Goal: Use online tool/utility: Utilize a website feature to perform a specific function

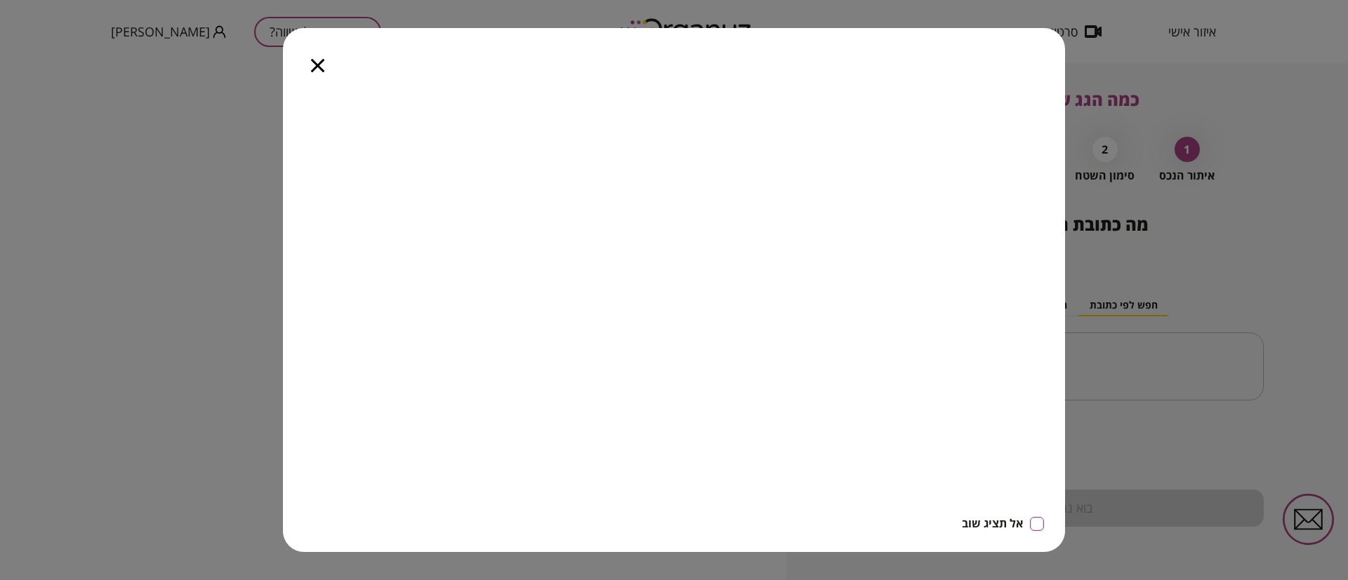
click at [317, 65] on icon "button" at bounding box center [317, 65] width 13 height 13
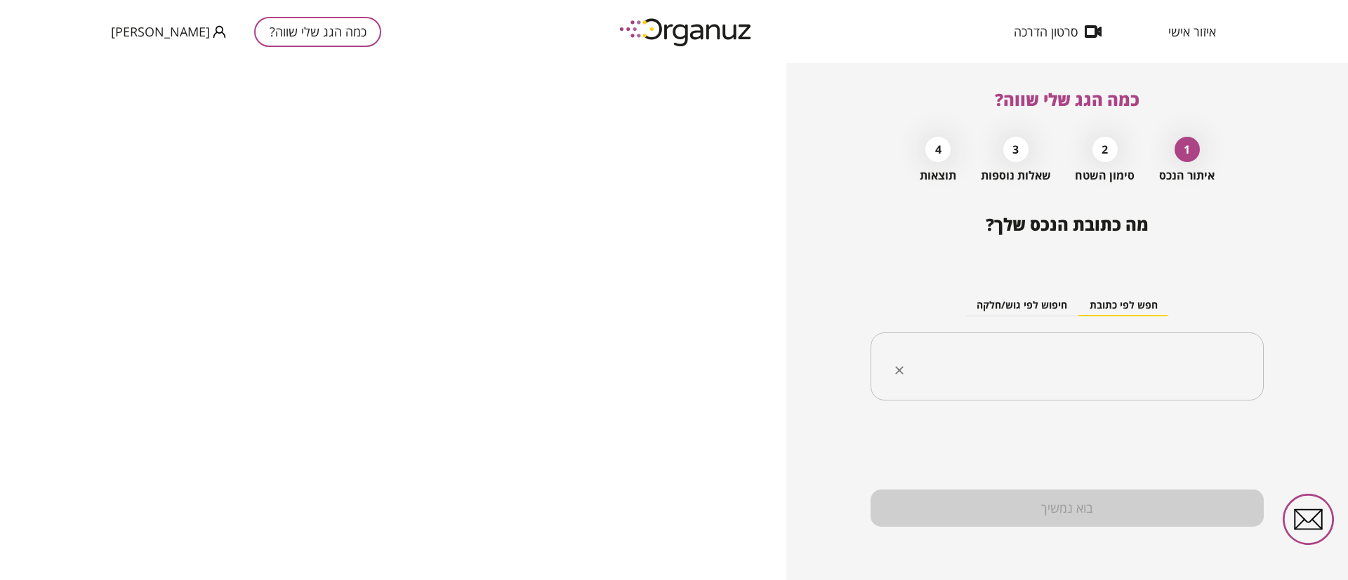
click at [1027, 363] on input "text" at bounding box center [1072, 367] width 349 height 35
click at [971, 356] on input "text" at bounding box center [1072, 367] width 349 height 35
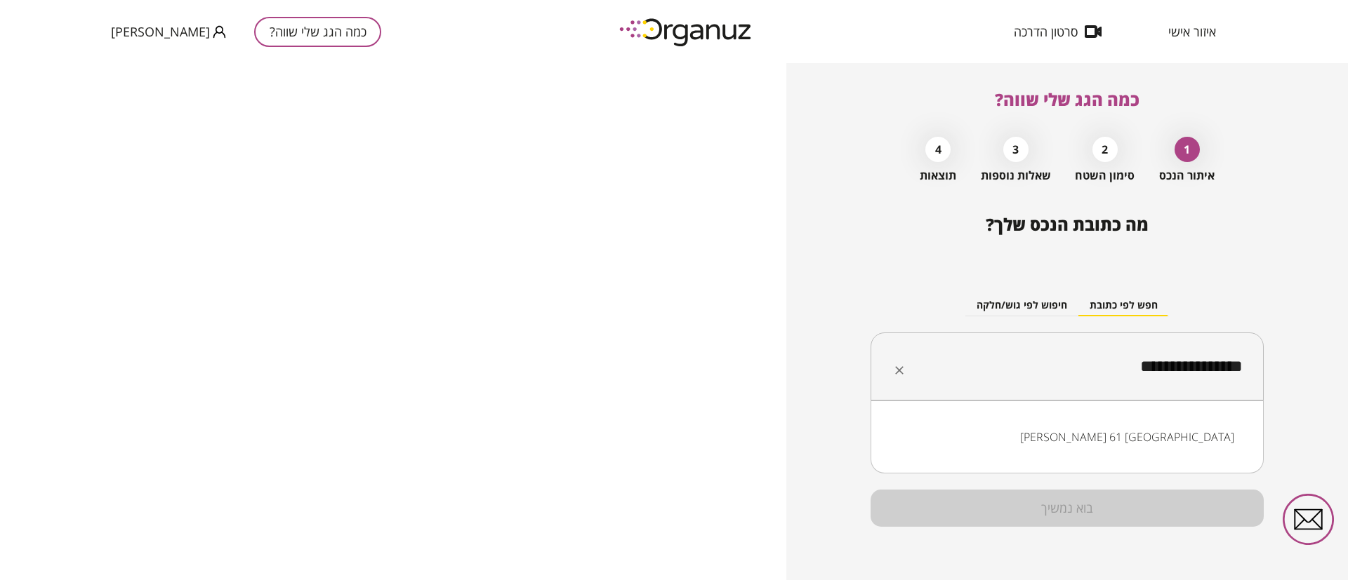
click at [1165, 368] on input "**********" at bounding box center [1072, 367] width 349 height 35
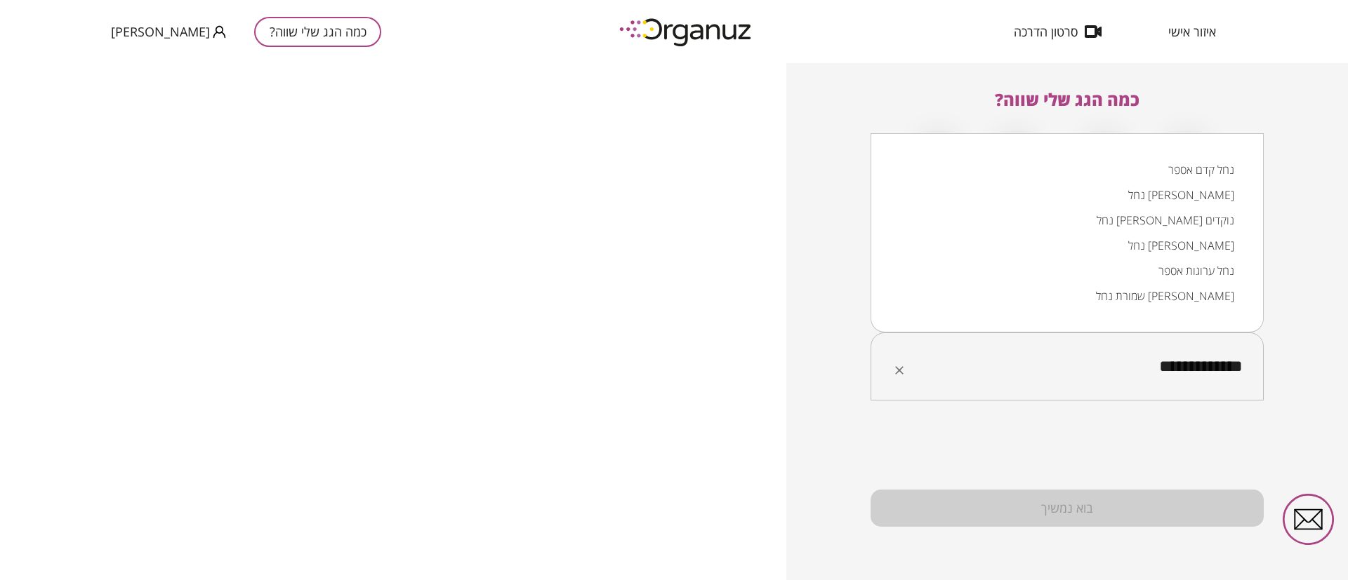
click at [1230, 370] on input "**********" at bounding box center [1072, 367] width 349 height 35
click at [1230, 369] on input "**********" at bounding box center [1072, 367] width 349 height 35
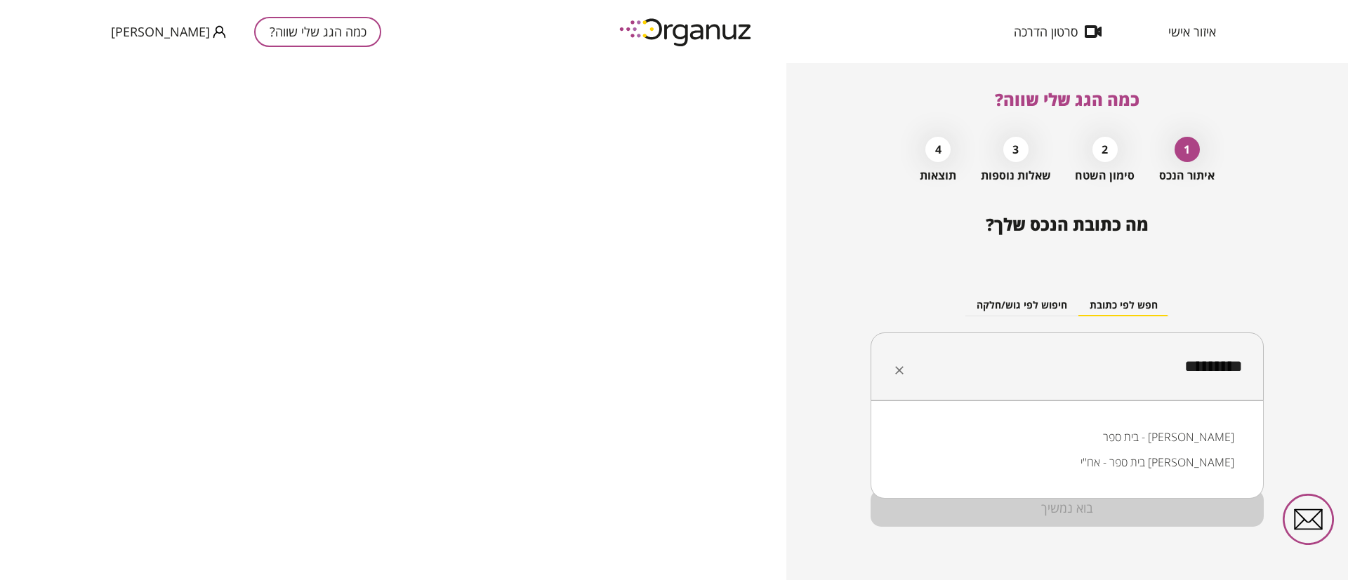
click at [1209, 366] on input "*********" at bounding box center [1072, 367] width 349 height 35
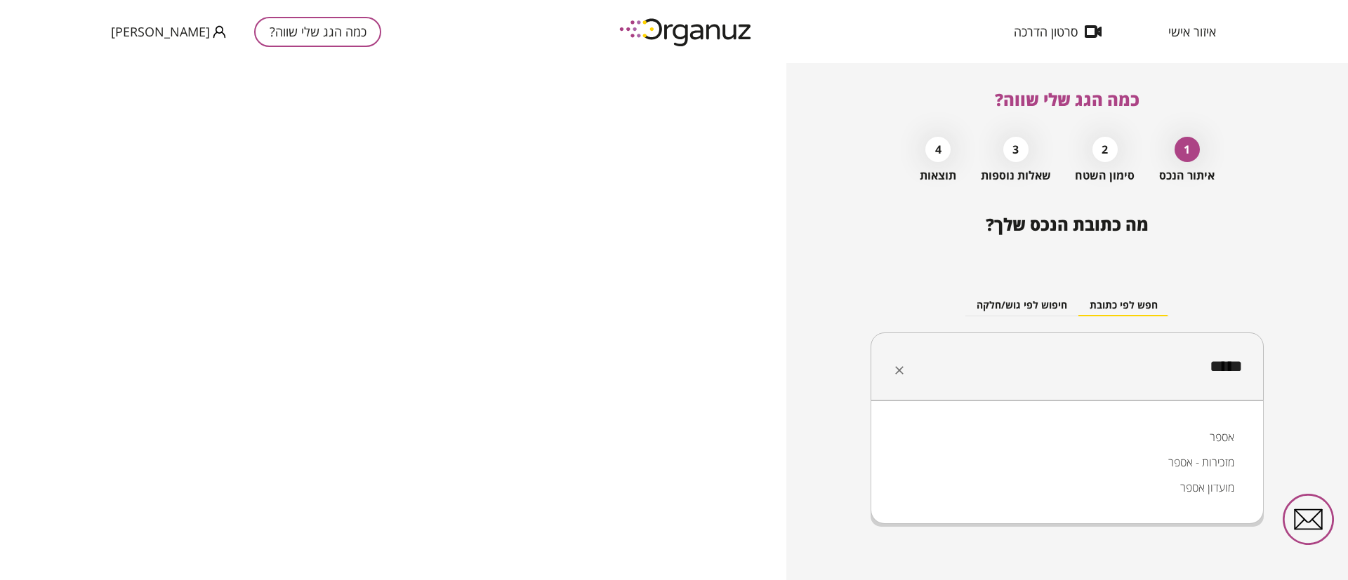
click at [1239, 368] on input "****" at bounding box center [1072, 367] width 349 height 35
click at [1223, 434] on li "אספר" at bounding box center [1067, 437] width 357 height 25
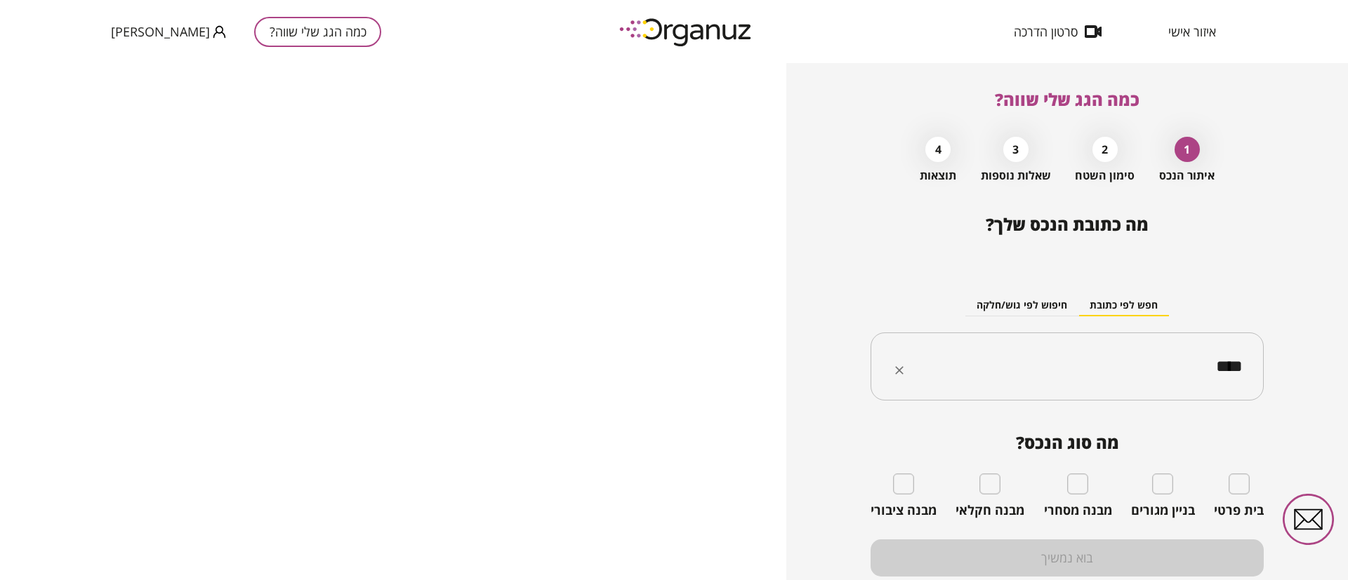
type input "****"
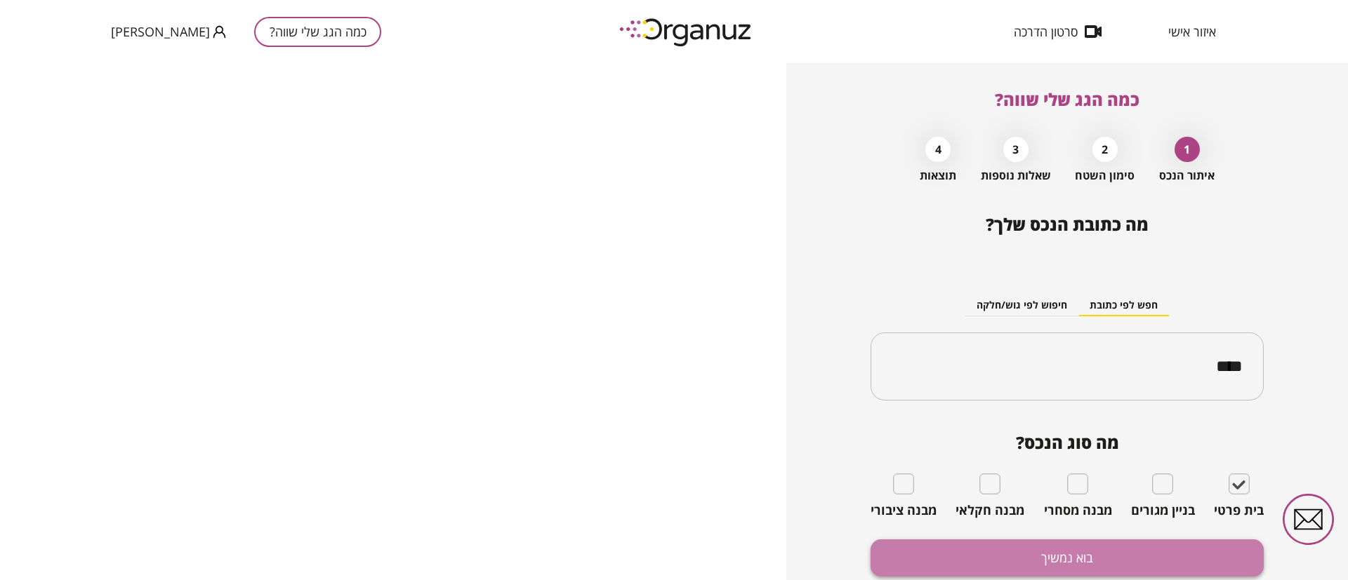
click at [1153, 552] on button "בוא נמשיך" at bounding box center [1066, 558] width 393 height 37
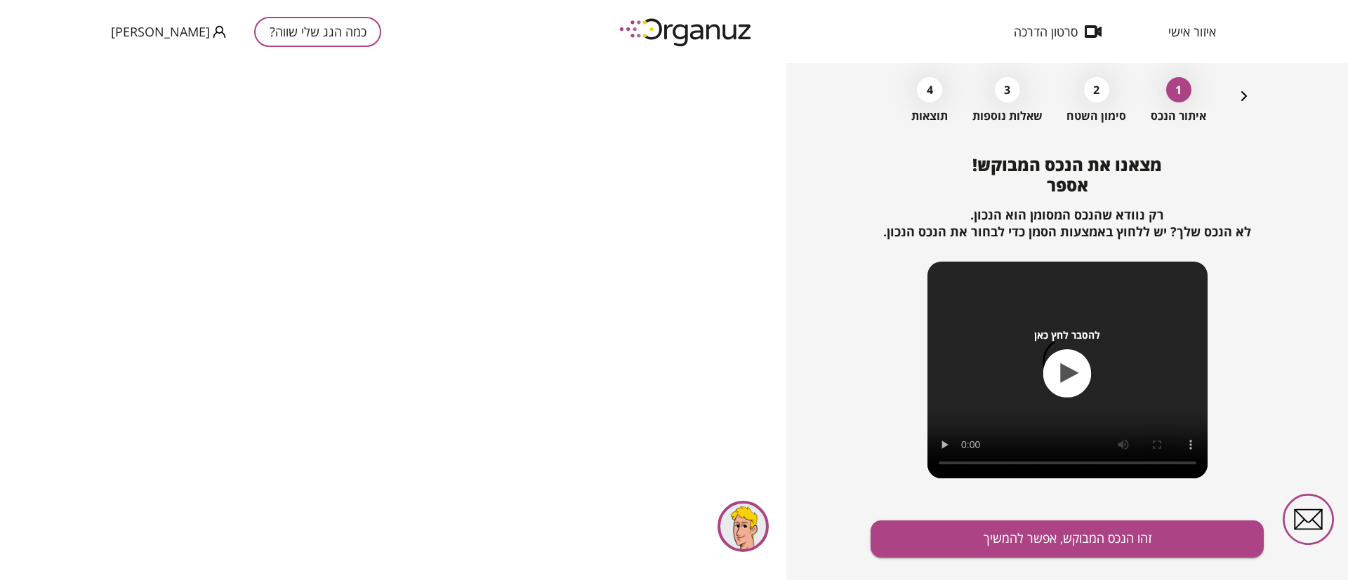
scroll to position [91, 0]
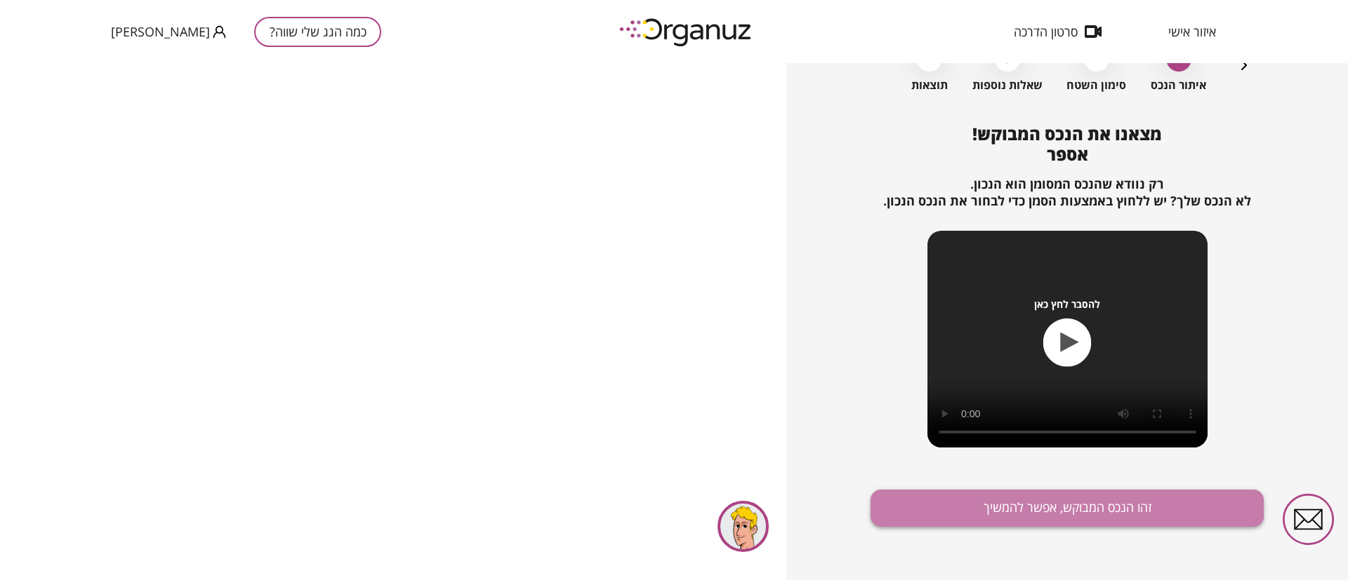
click at [1025, 498] on button "זהו הנכס המבוקש, אפשר להמשיך" at bounding box center [1066, 508] width 393 height 37
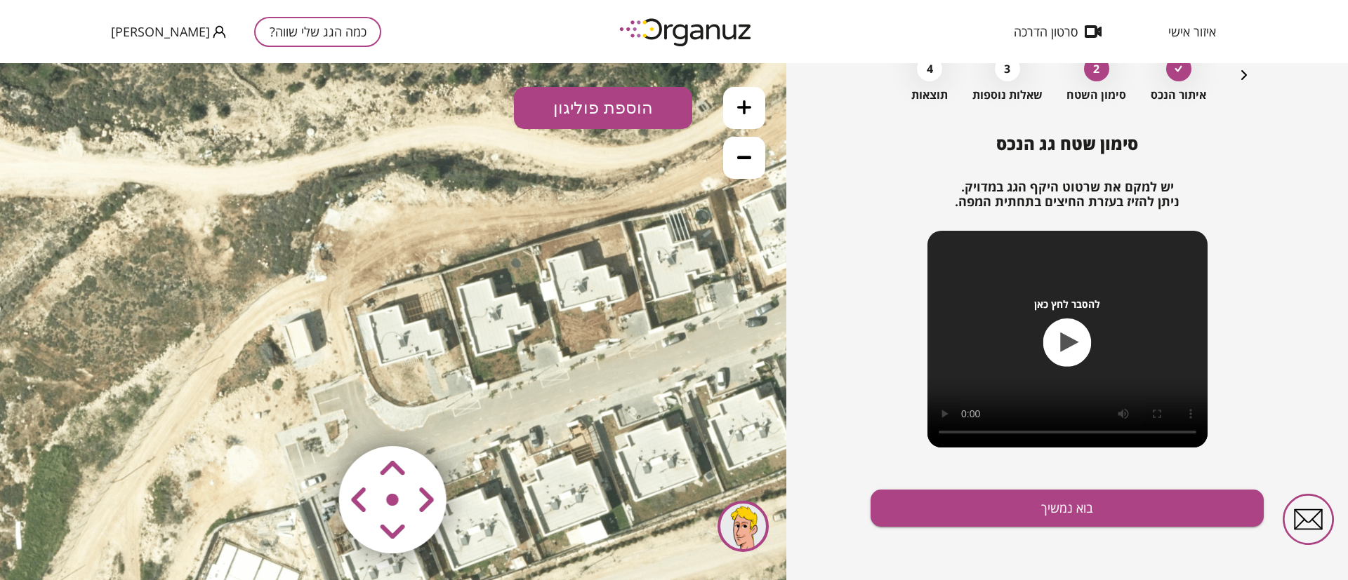
drag, startPoint x: 731, startPoint y: 103, endPoint x: 714, endPoint y: 143, distance: 43.4
click at [731, 103] on button at bounding box center [744, 108] width 42 height 42
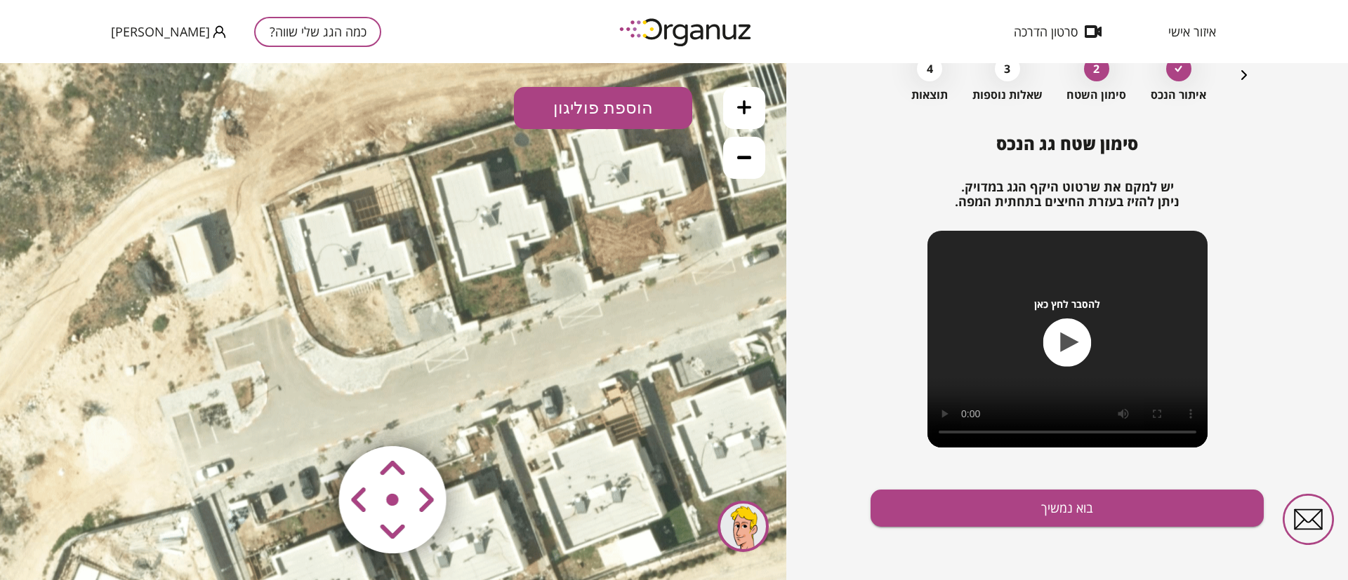
drag, startPoint x: 463, startPoint y: 326, endPoint x: 369, endPoint y: 267, distance: 111.4
click at [370, 267] on icon at bounding box center [336, 229] width 1404 height 1404
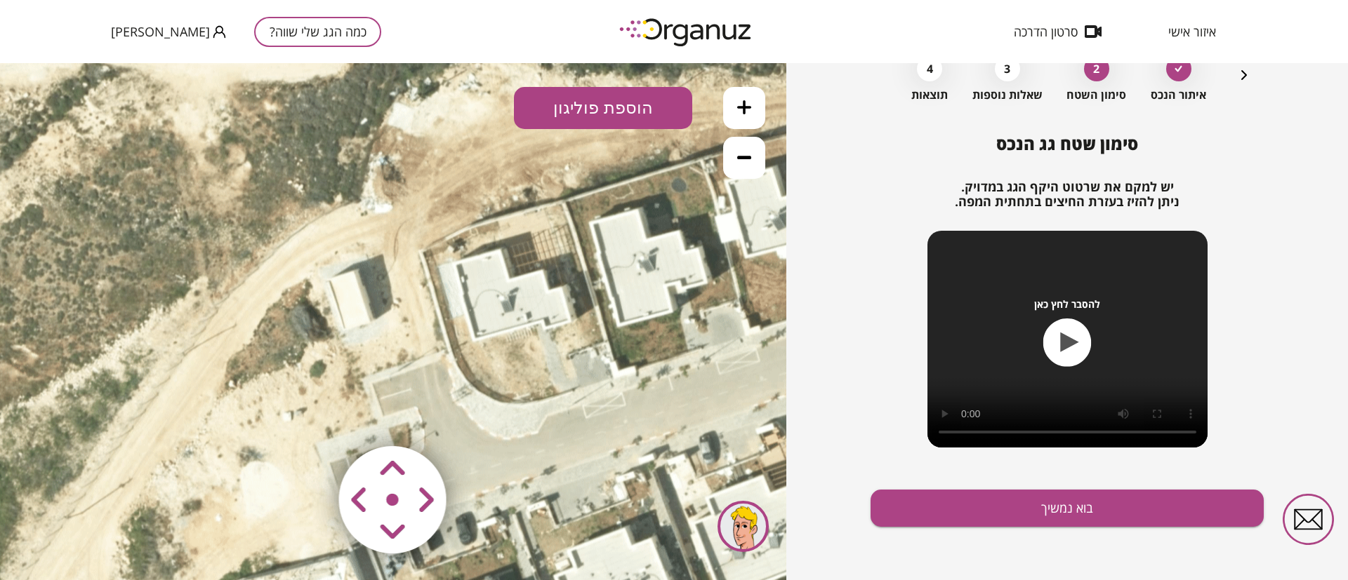
drag, startPoint x: 348, startPoint y: 297, endPoint x: 545, endPoint y: 241, distance: 205.1
click at [506, 335] on icon at bounding box center [493, 275] width 1404 height 1404
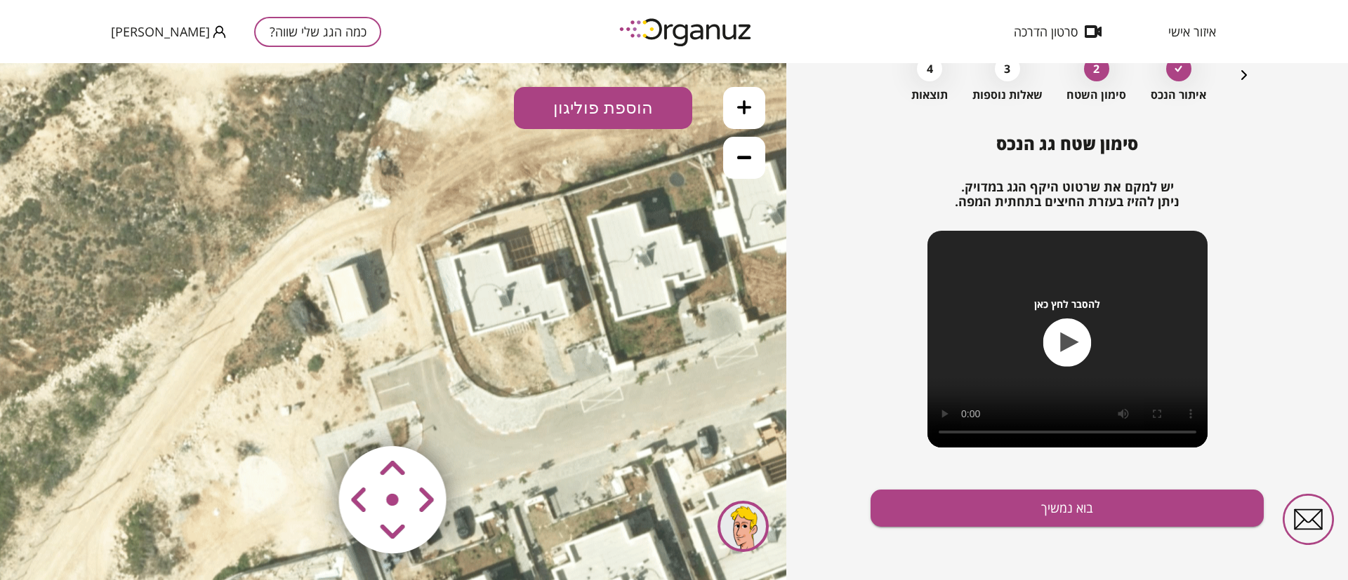
click at [744, 115] on button at bounding box center [744, 108] width 42 height 42
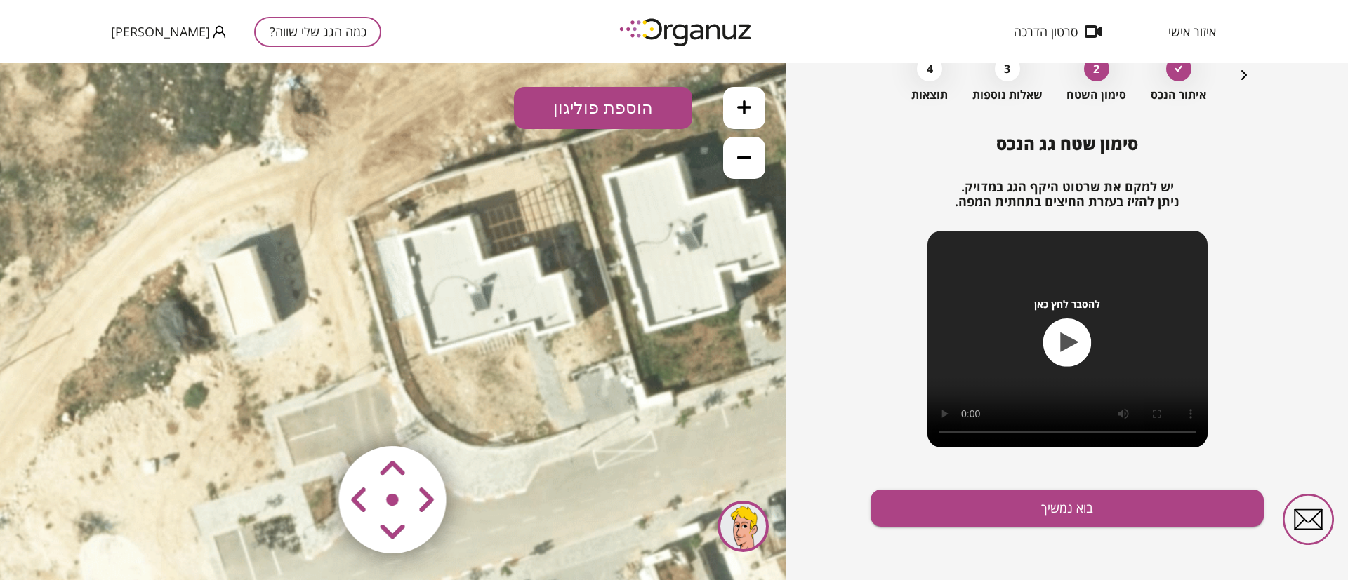
drag, startPoint x: 593, startPoint y: 317, endPoint x: 518, endPoint y: 326, distance: 75.6
click at [518, 326] on icon at bounding box center [459, 253] width 2106 height 2106
click at [618, 110] on button "הוספת פוליגון" at bounding box center [603, 108] width 178 height 42
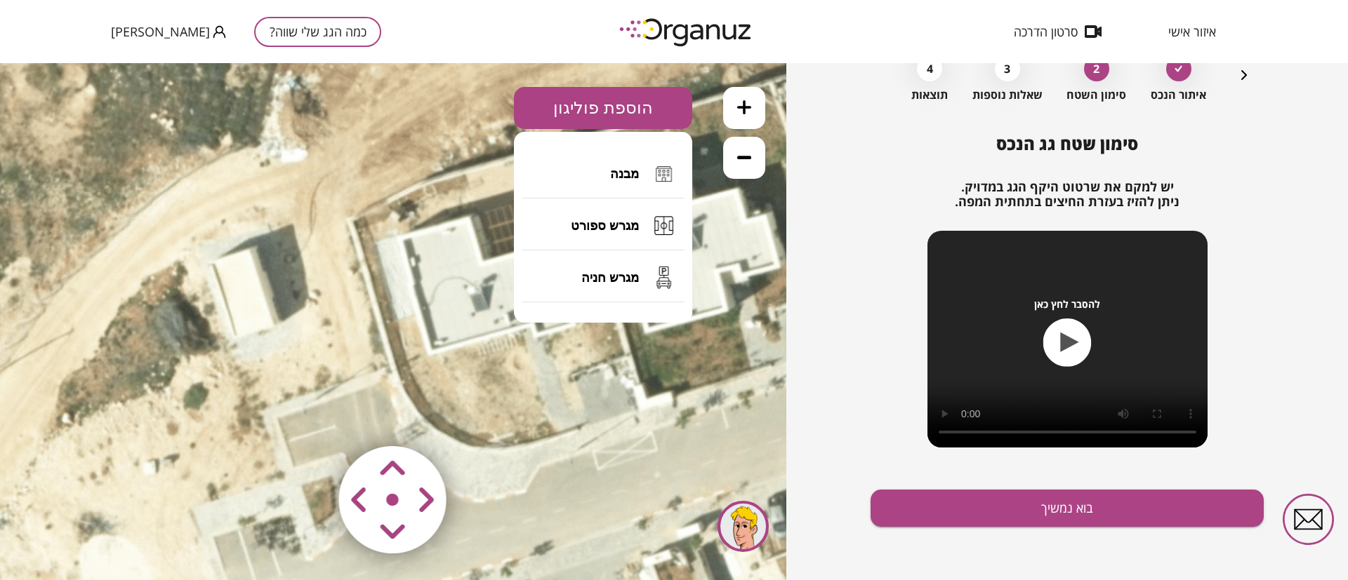
click at [630, 163] on button "מבנה" at bounding box center [602, 173] width 163 height 49
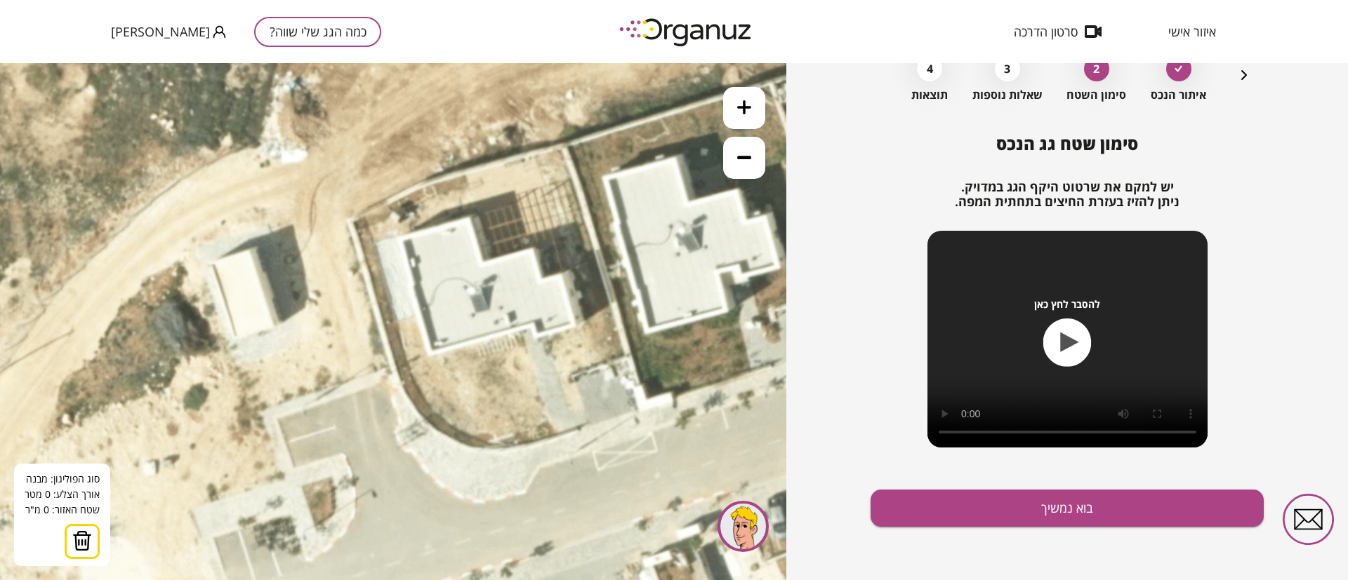
click at [484, 260] on icon at bounding box center [459, 255] width 2106 height 2106
click at [469, 218] on polygon at bounding box center [476, 239] width 15 height 42
click at [401, 239] on polygon at bounding box center [443, 239] width 84 height 42
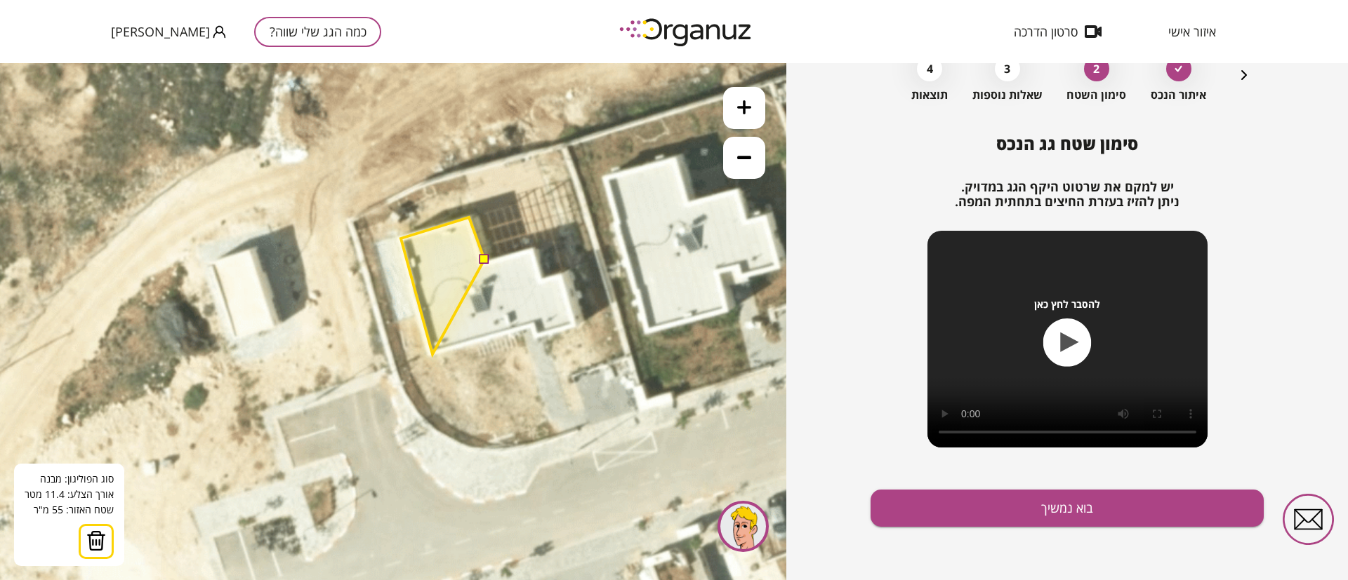
click at [432, 354] on polygon at bounding box center [443, 286] width 84 height 137
click at [535, 325] on polygon at bounding box center [468, 286] width 134 height 137
click at [537, 337] on icon at bounding box center [459, 255] width 2106 height 2106
click at [573, 327] on polygon at bounding box center [487, 286] width 172 height 137
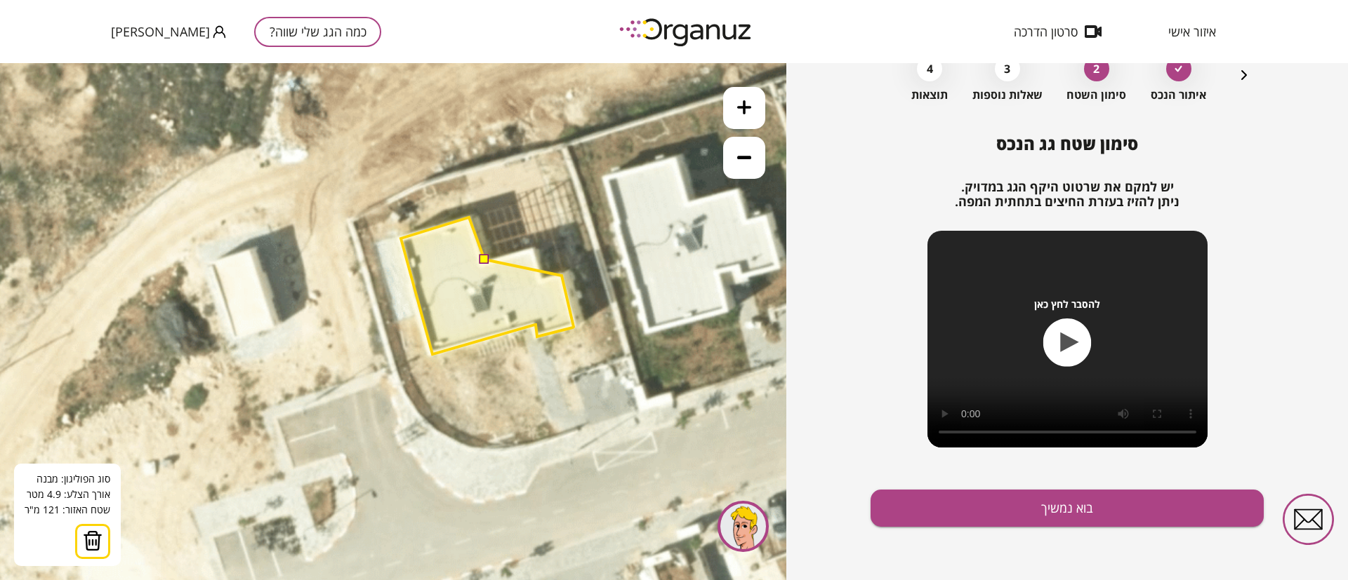
click at [561, 276] on polygon at bounding box center [487, 286] width 173 height 137
click at [540, 279] on polygon at bounding box center [487, 286] width 173 height 137
click at [534, 248] on polygon at bounding box center [487, 286] width 173 height 137
click at [481, 259] on button at bounding box center [484, 260] width 10 height 10
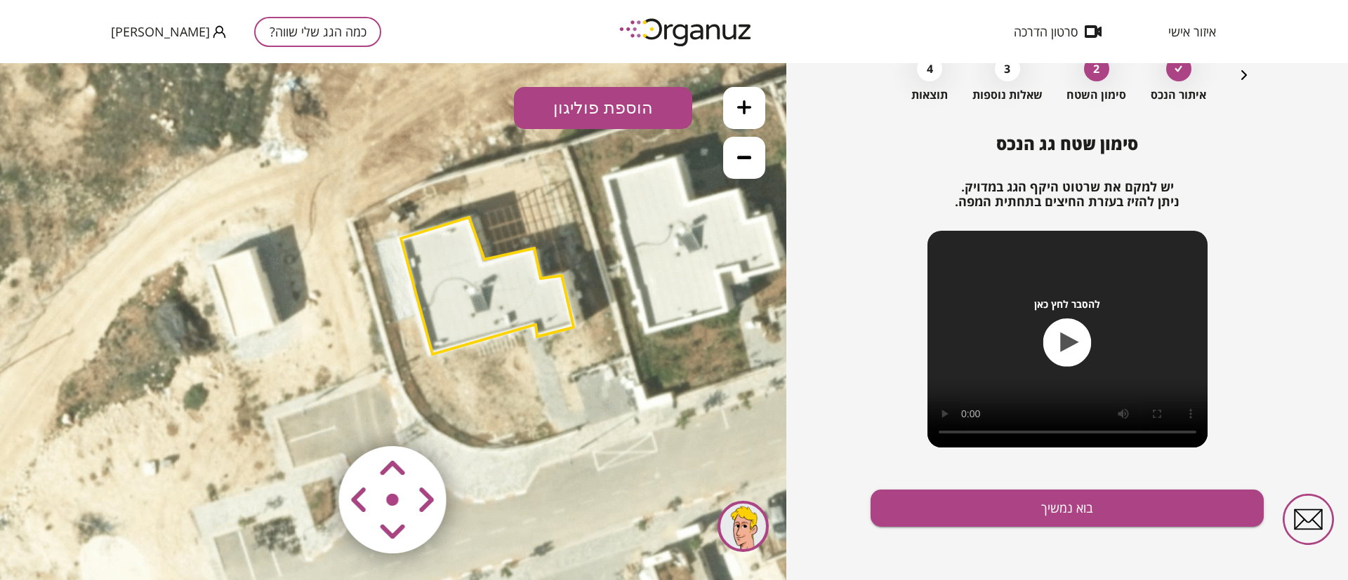
click at [450, 274] on polygon at bounding box center [487, 286] width 173 height 137
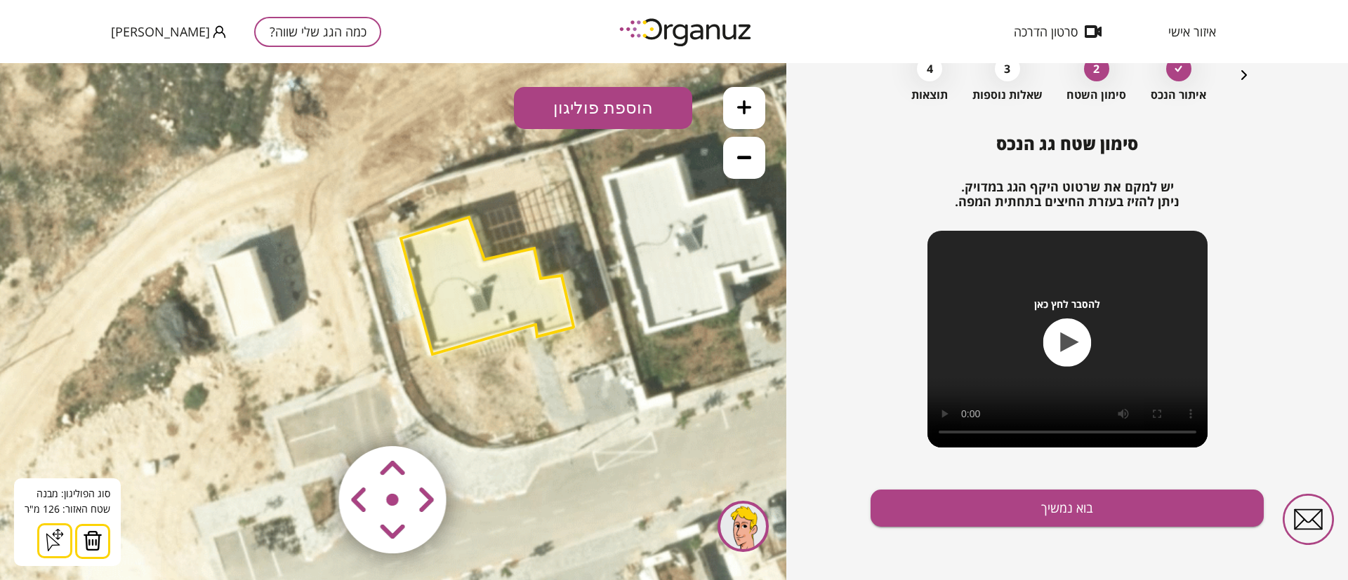
scroll to position [80, 0]
click at [603, 107] on button "הוספת פוליגון" at bounding box center [603, 108] width 178 height 42
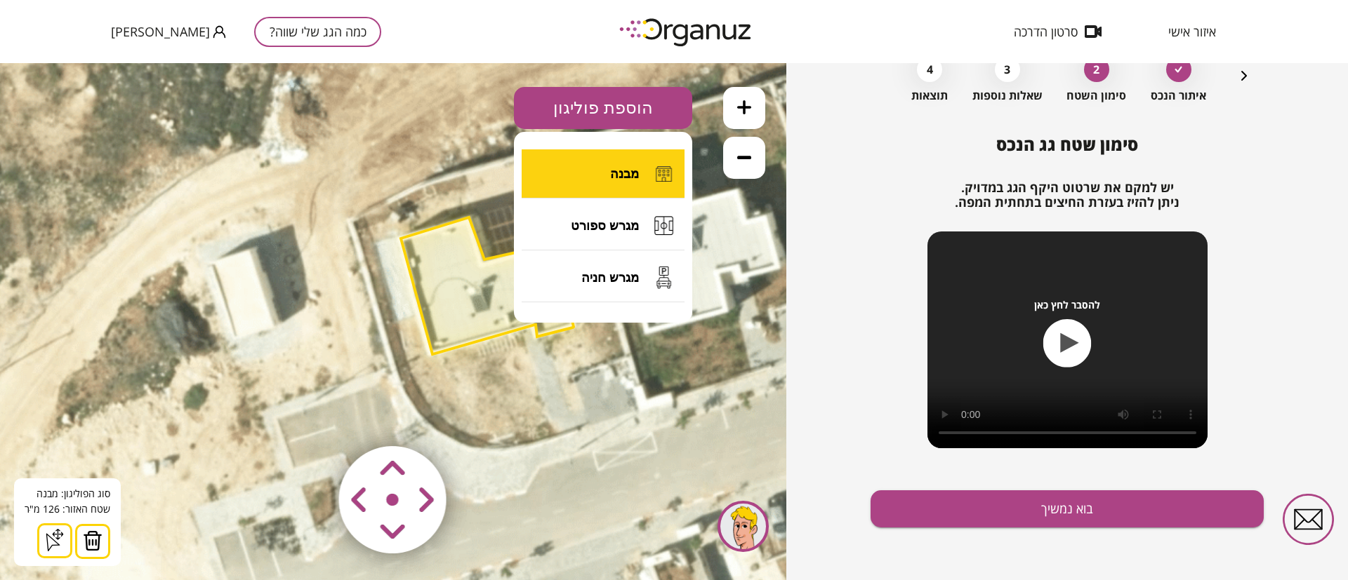
click at [614, 170] on span "מבנה" at bounding box center [624, 173] width 29 height 15
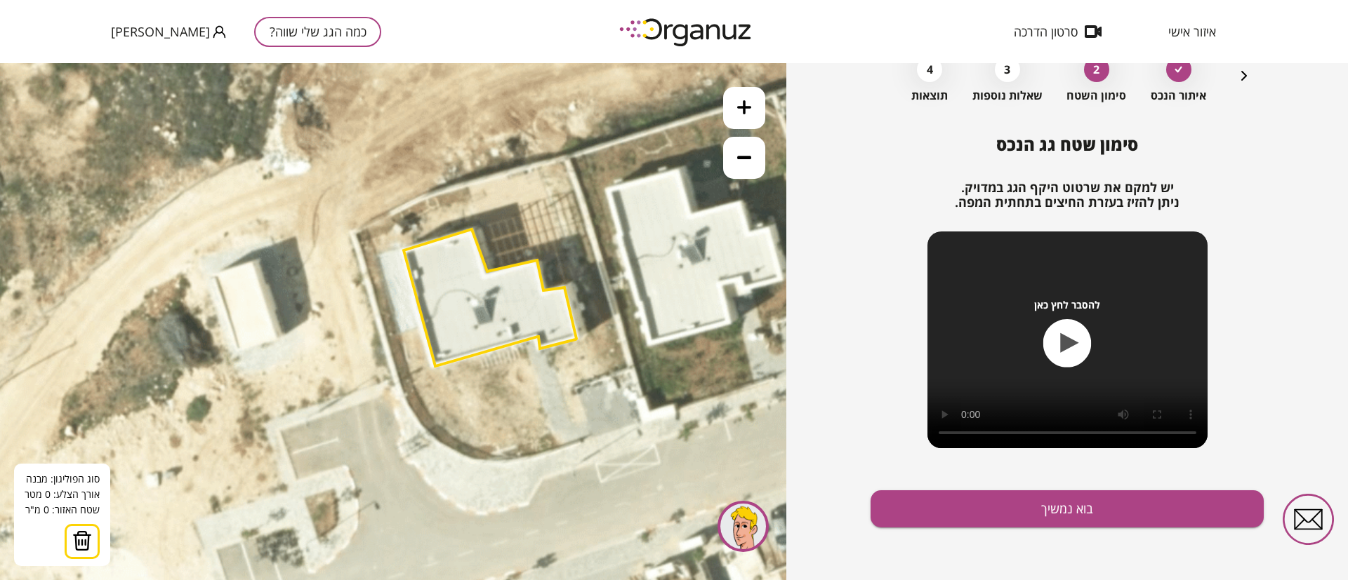
drag, startPoint x: 534, startPoint y: 324, endPoint x: 537, endPoint y: 336, distance: 12.3
click at [537, 336] on polygon at bounding box center [490, 298] width 173 height 137
click at [537, 335] on polygon at bounding box center [490, 298] width 173 height 137
click at [537, 338] on polygon at bounding box center [490, 298] width 173 height 137
click at [551, 390] on icon at bounding box center [461, 268] width 2106 height 2106
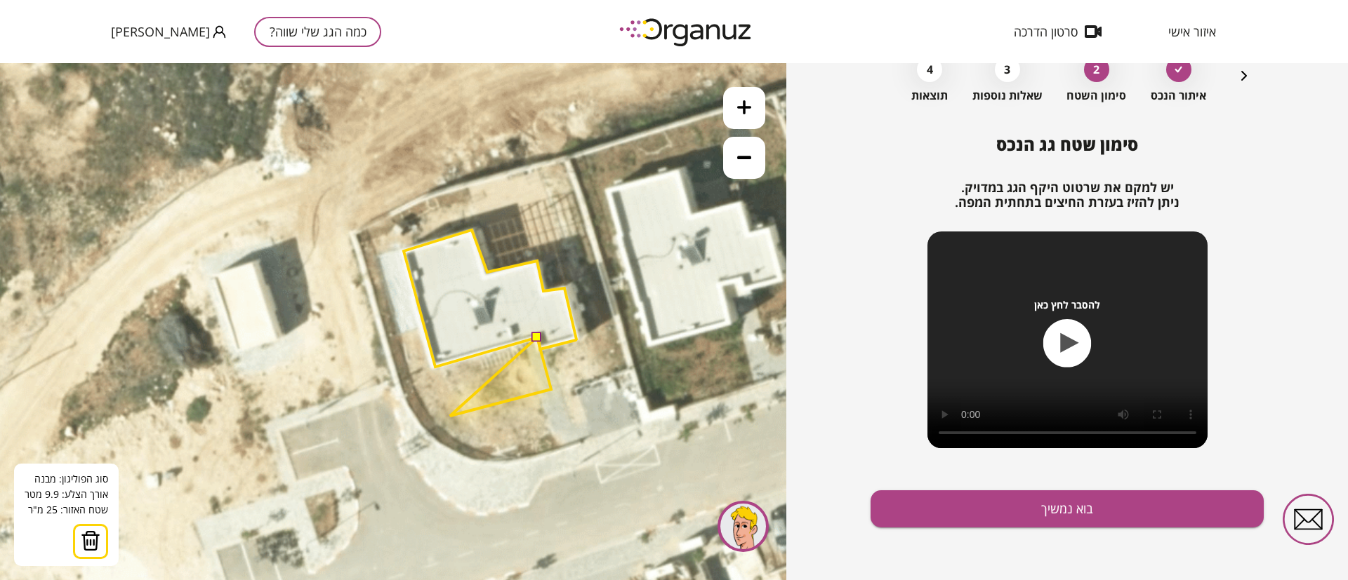
click at [450, 416] on polygon at bounding box center [500, 377] width 101 height 79
click at [434, 364] on polygon at bounding box center [492, 377] width 117 height 79
click at [536, 337] on button at bounding box center [536, 338] width 10 height 10
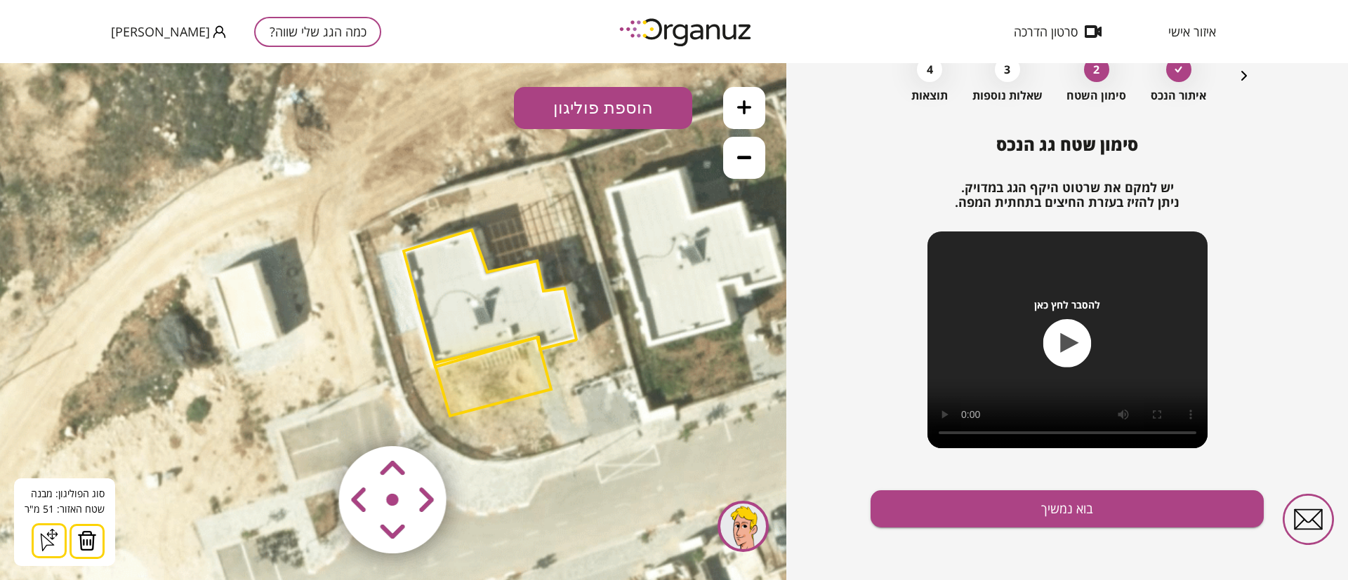
click at [627, 108] on button "הוספת פוליגון" at bounding box center [603, 108] width 178 height 42
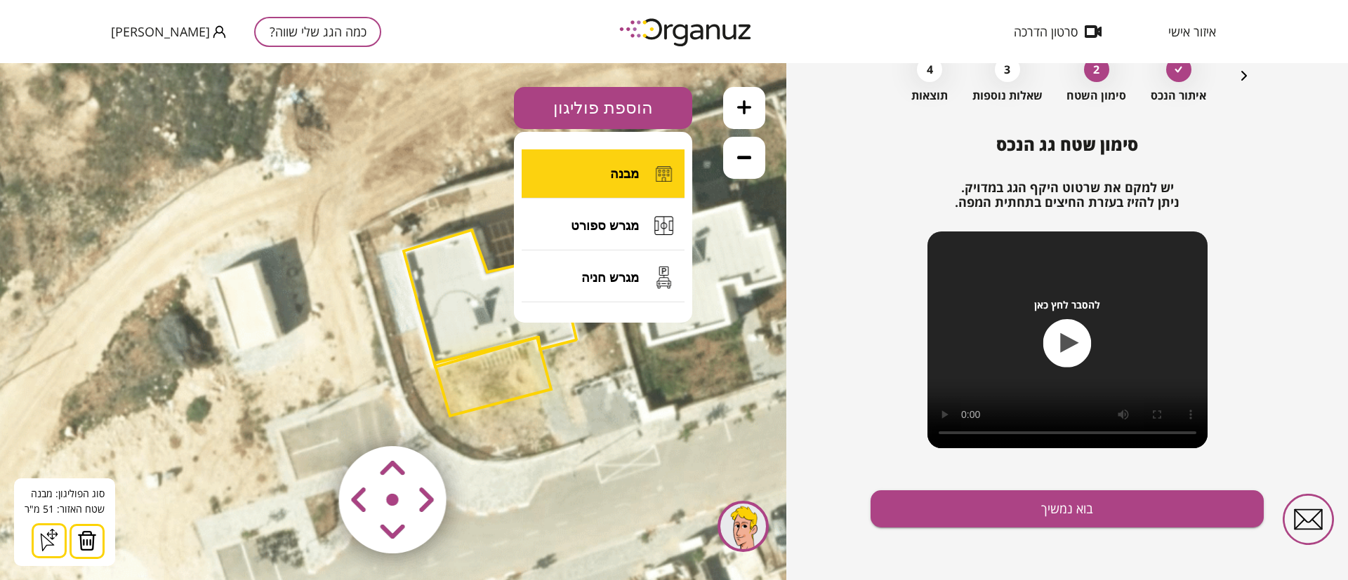
click at [618, 181] on button "מבנה" at bounding box center [602, 173] width 163 height 49
